Goal: Task Accomplishment & Management: Manage account settings

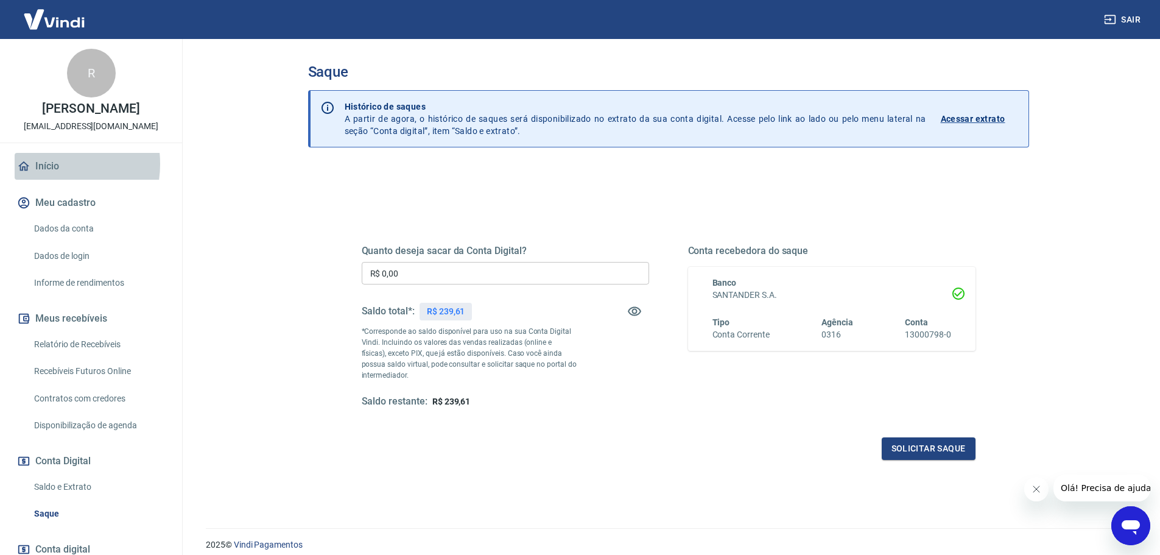
click at [46, 177] on link "Início" at bounding box center [91, 166] width 153 height 27
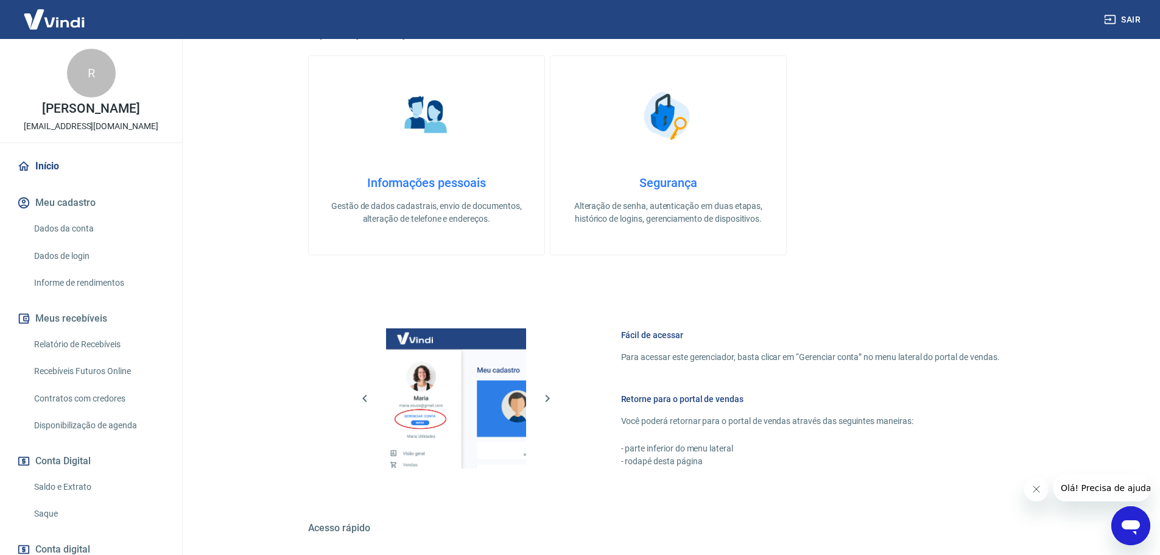
scroll to position [304, 0]
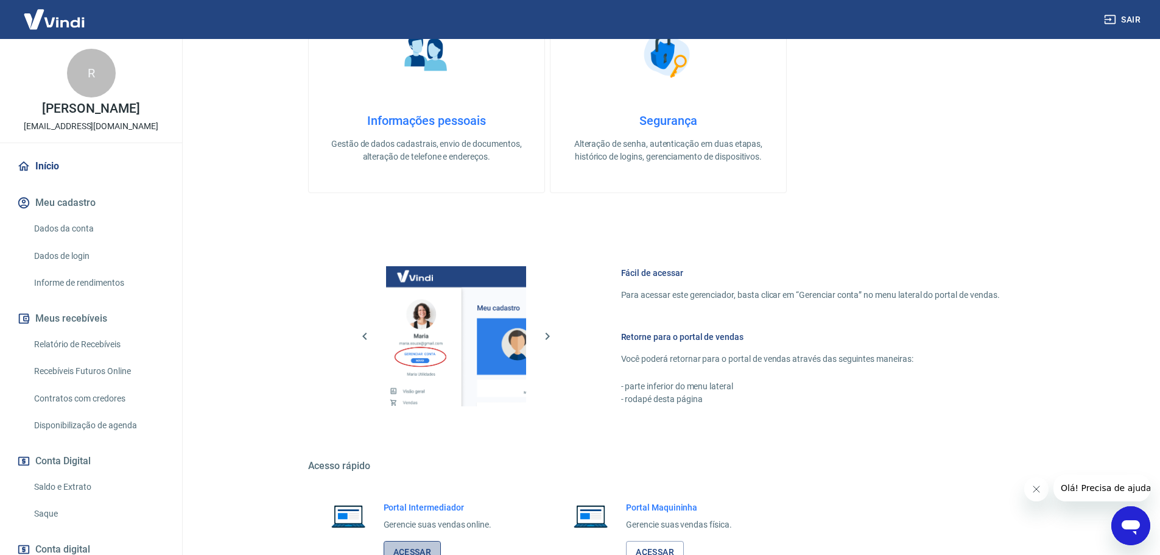
click at [418, 548] on link "Acessar" at bounding box center [413, 552] width 58 height 23
